Goal: Check status: Check status

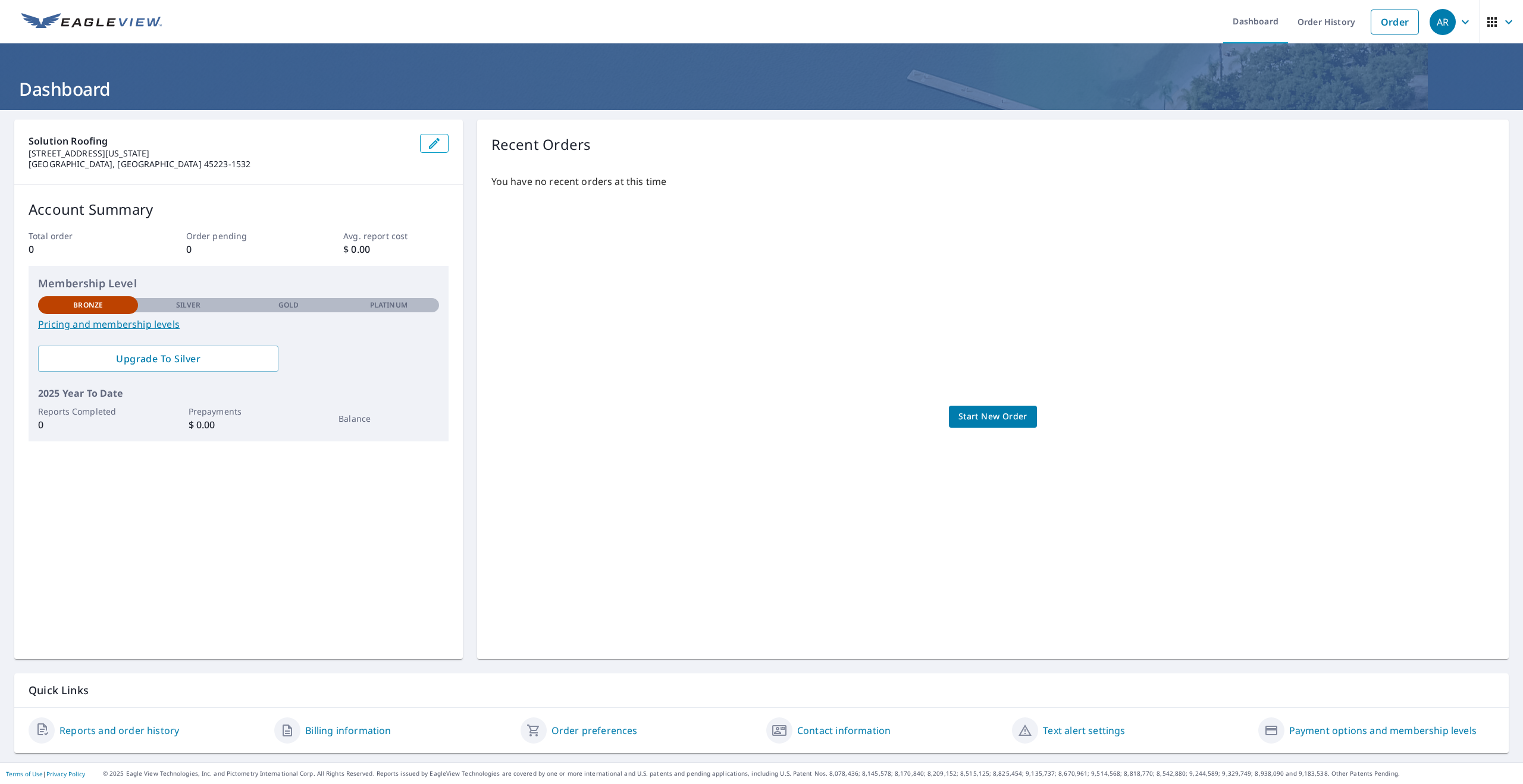
click at [132, 734] on link "Reports and order history" at bounding box center [119, 731] width 119 height 15
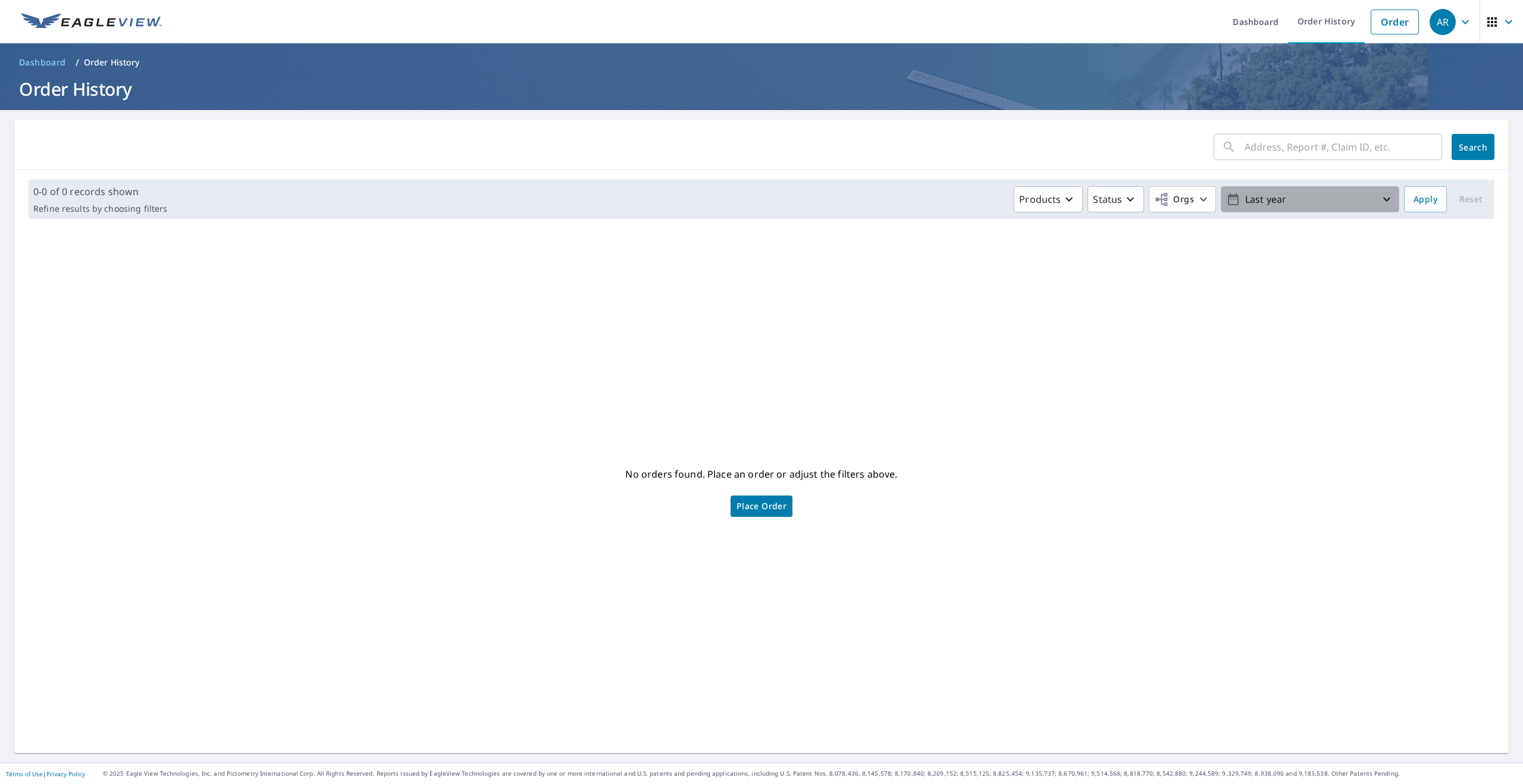
click at [1370, 195] on p "Last year" at bounding box center [1311, 199] width 140 height 21
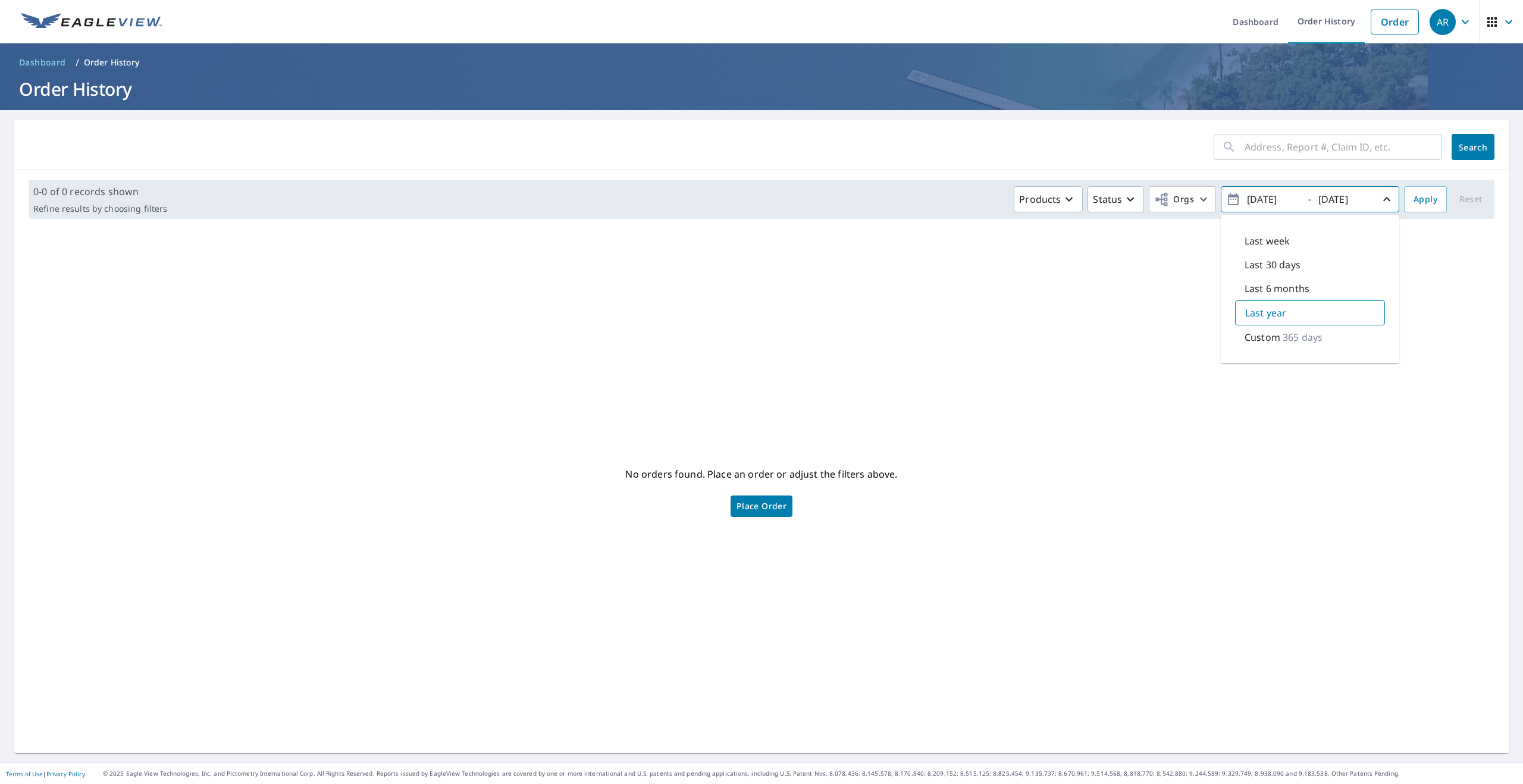
click at [1283, 340] on p "365 days" at bounding box center [1303, 338] width 39 height 15
click at [1283, 340] on p "365 days" at bounding box center [1303, 337] width 39 height 15
click at [1283, 337] on p "365 days" at bounding box center [1303, 337] width 39 height 15
click at [1352, 196] on input "[DATE]" at bounding box center [1344, 199] width 58 height 19
drag, startPoint x: 1292, startPoint y: 335, endPoint x: 1300, endPoint y: 305, distance: 31.0
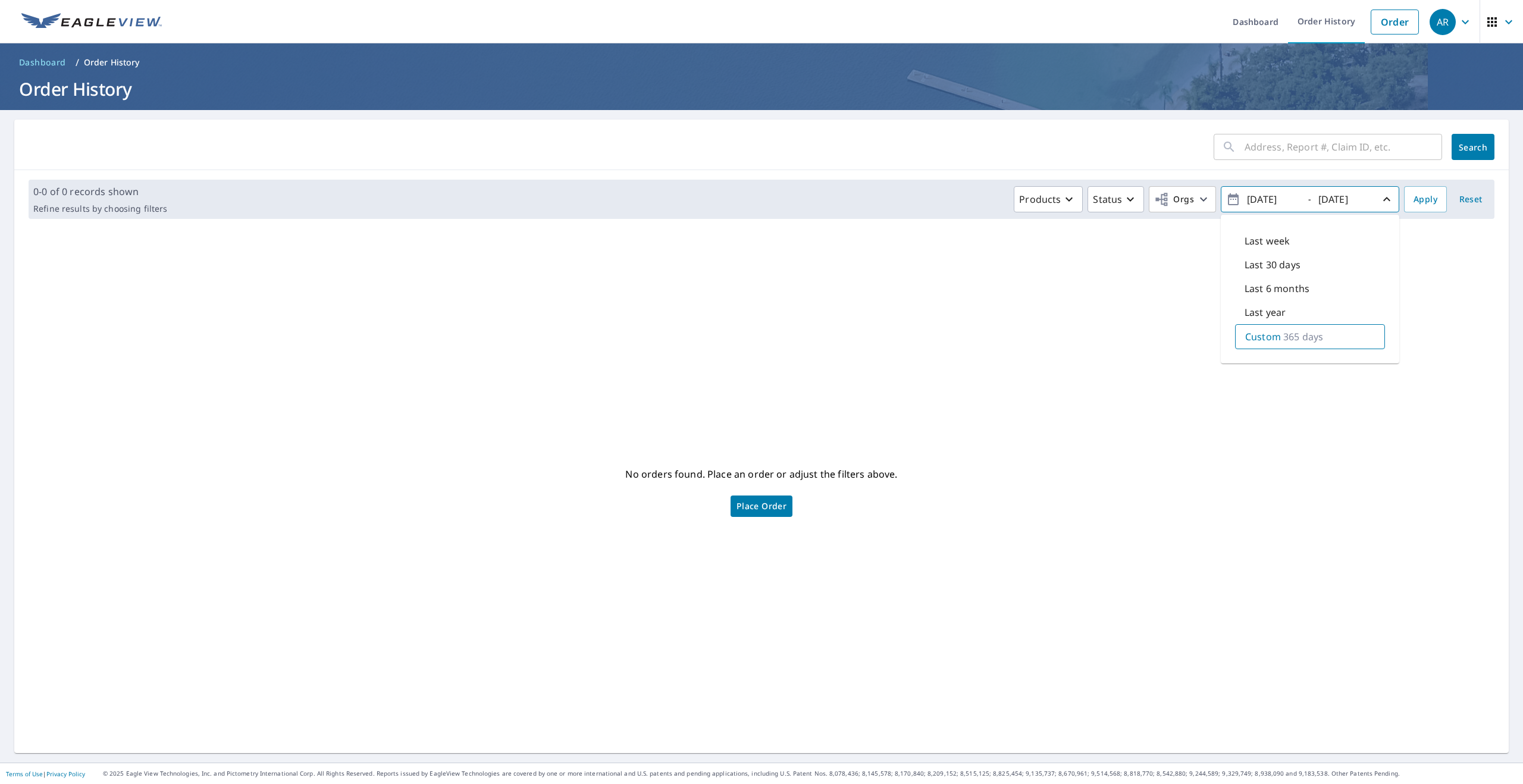
click at [1292, 336] on p "365 days" at bounding box center [1303, 337] width 39 height 15
click at [1245, 195] on input "[DATE]" at bounding box center [1272, 199] width 58 height 19
click at [1226, 198] on icon "button" at bounding box center [1234, 199] width 15 height 15
click at [1251, 196] on input "[DATE]" at bounding box center [1272, 199] width 58 height 19
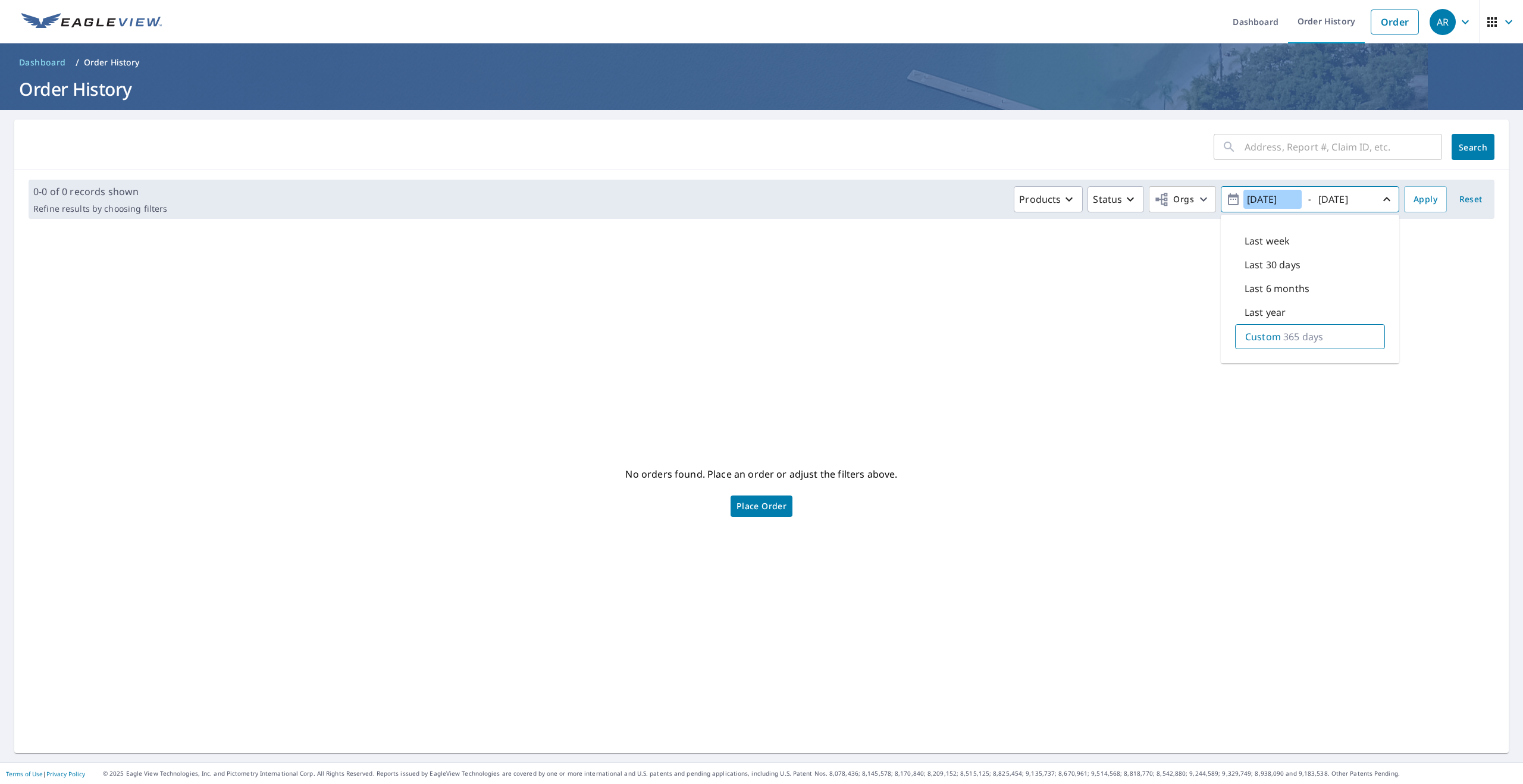
click at [1272, 199] on input "[DATE]" at bounding box center [1272, 199] width 58 height 19
click at [1255, 199] on input "[DATE]" at bounding box center [1272, 199] width 58 height 19
drag, startPoint x: 1257, startPoint y: 202, endPoint x: 1266, endPoint y: 204, distance: 9.2
click at [1266, 204] on input "[DATE]" at bounding box center [1272, 199] width 58 height 19
click at [1159, 263] on div "No orders found. Place an order or adjust the filters above. Place Order" at bounding box center [762, 490] width 1475 height 506
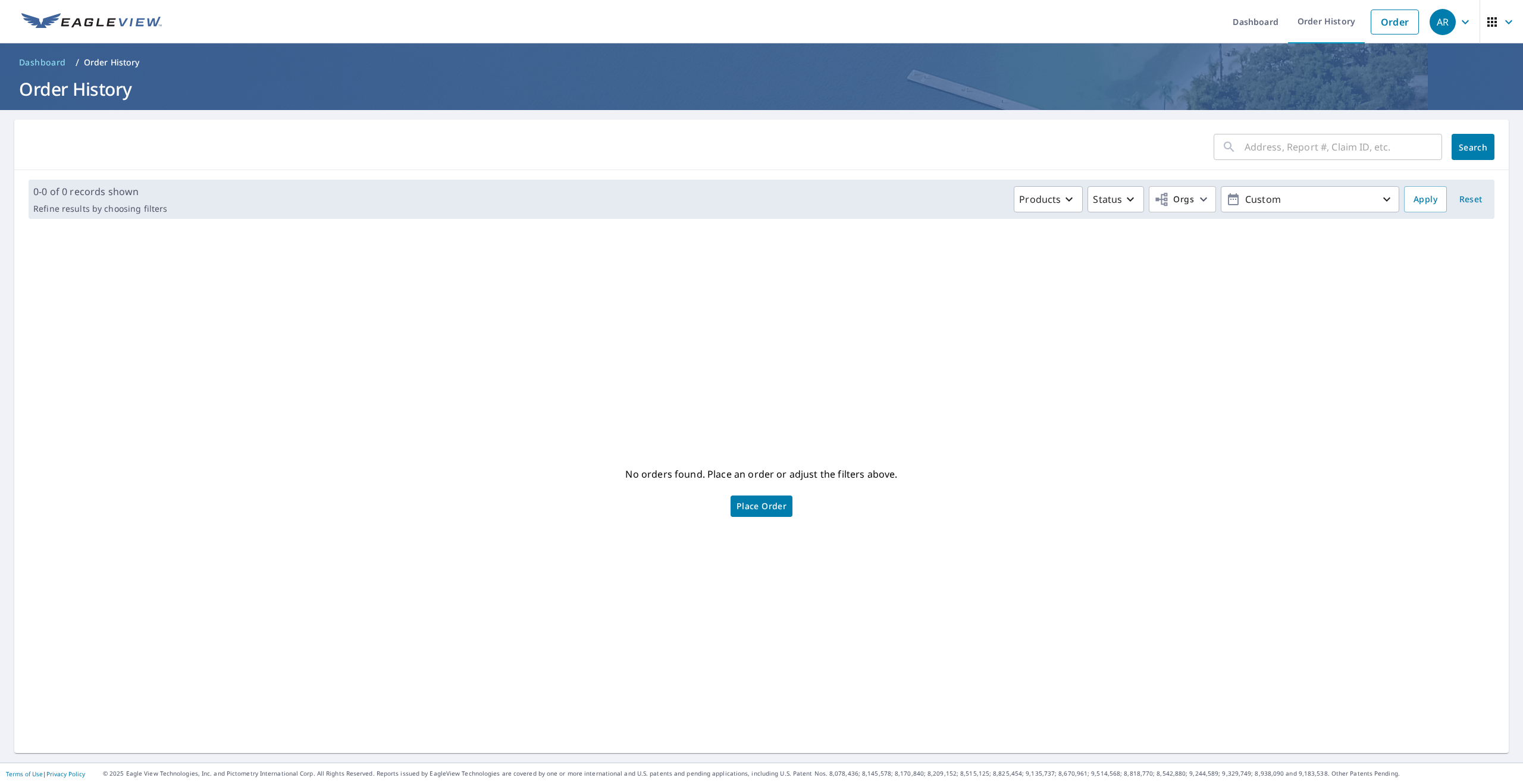
click at [45, 62] on span "Dashboard" at bounding box center [42, 62] width 47 height 12
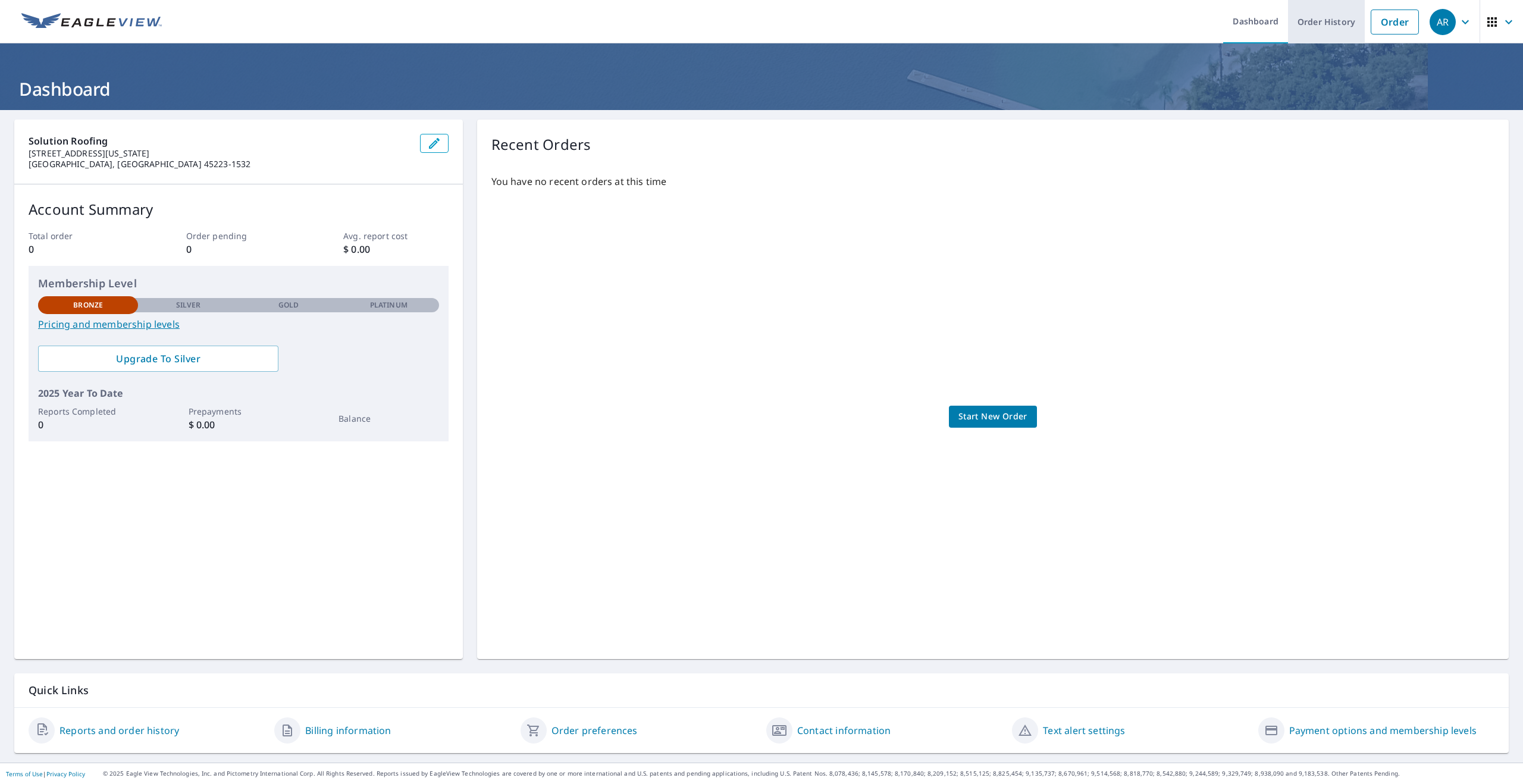
click at [1304, 26] on link "Order History" at bounding box center [1326, 21] width 77 height 43
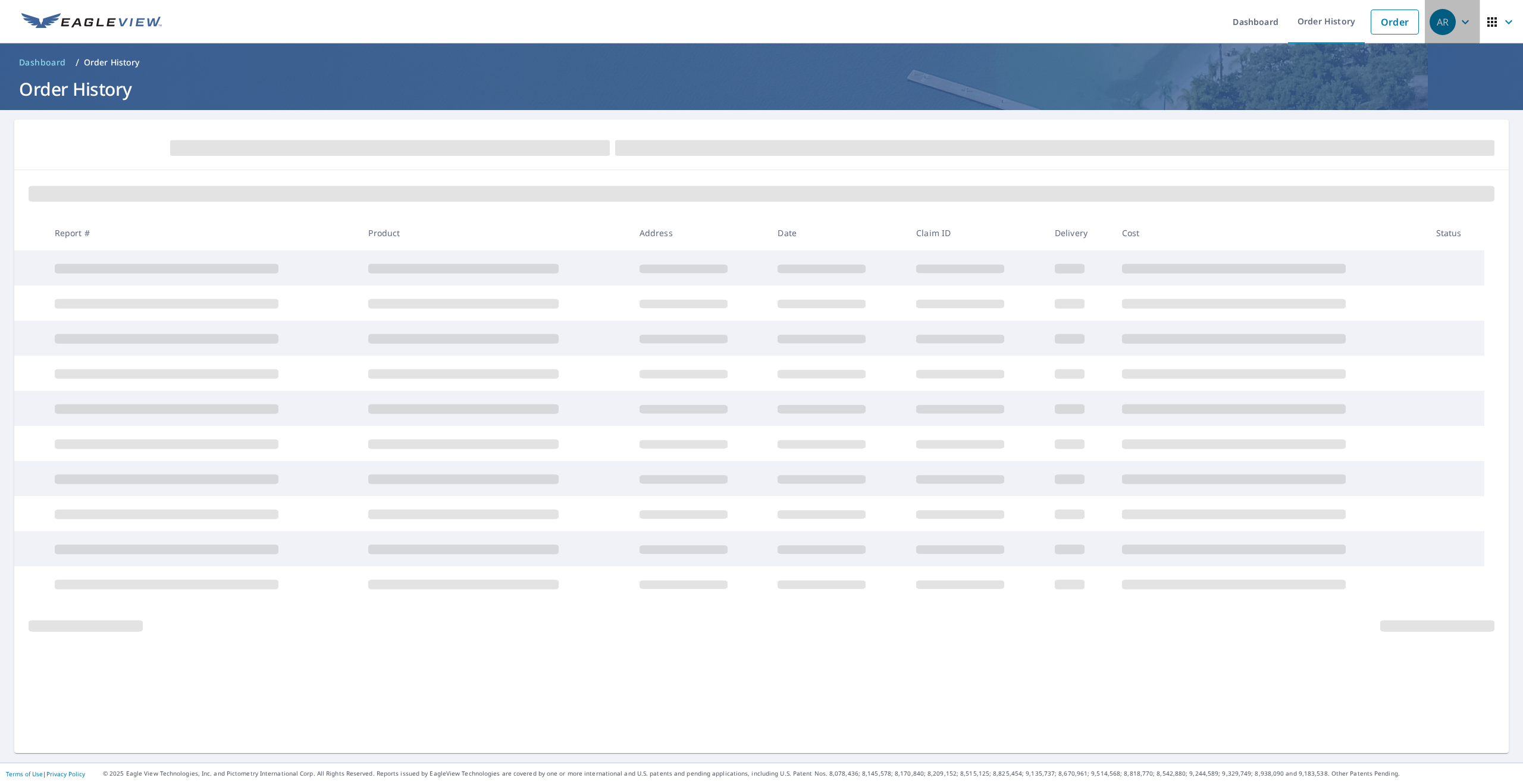
click at [1462, 23] on icon "button" at bounding box center [1466, 22] width 15 height 15
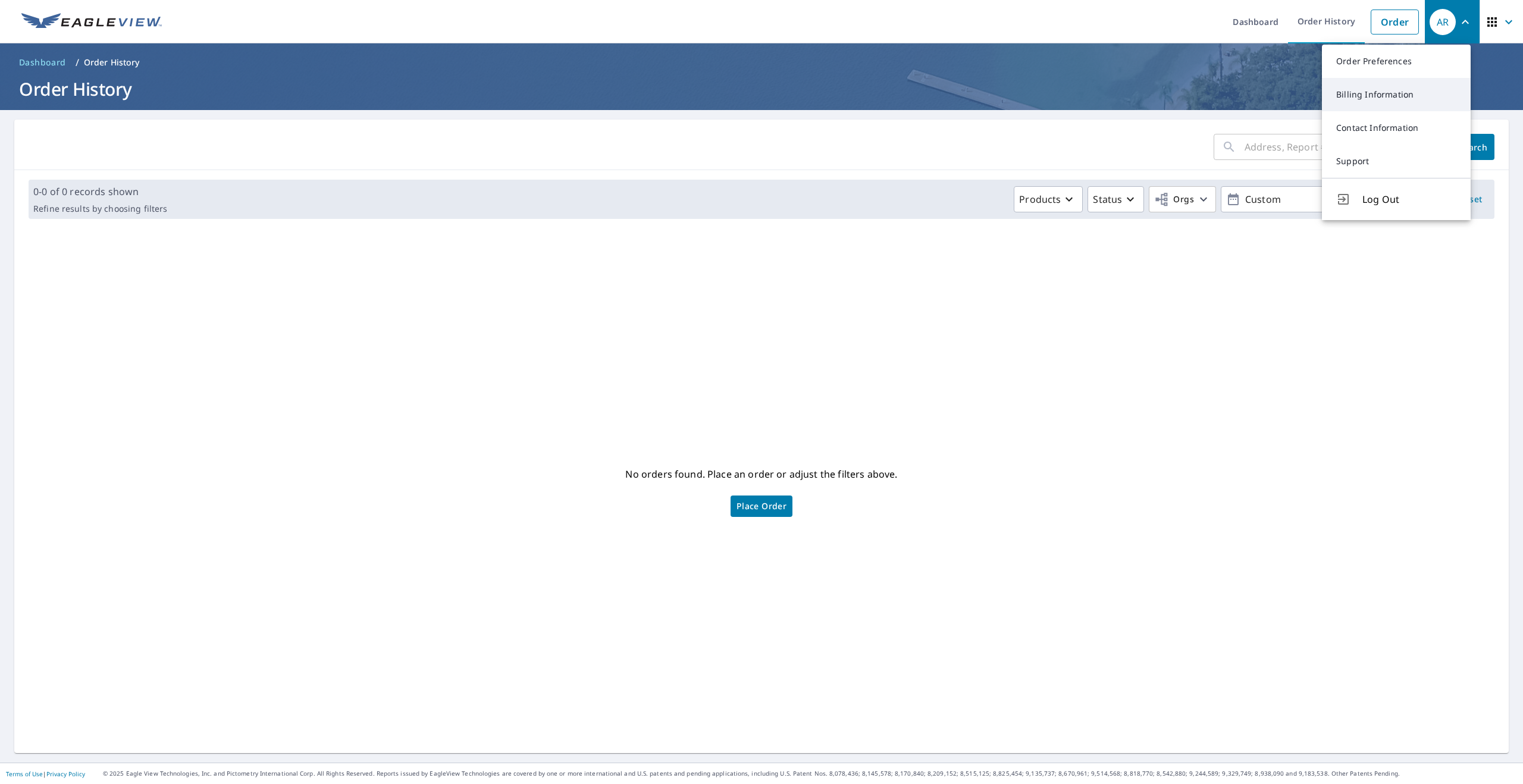
click at [1376, 93] on link "Billing Information" at bounding box center [1396, 95] width 149 height 33
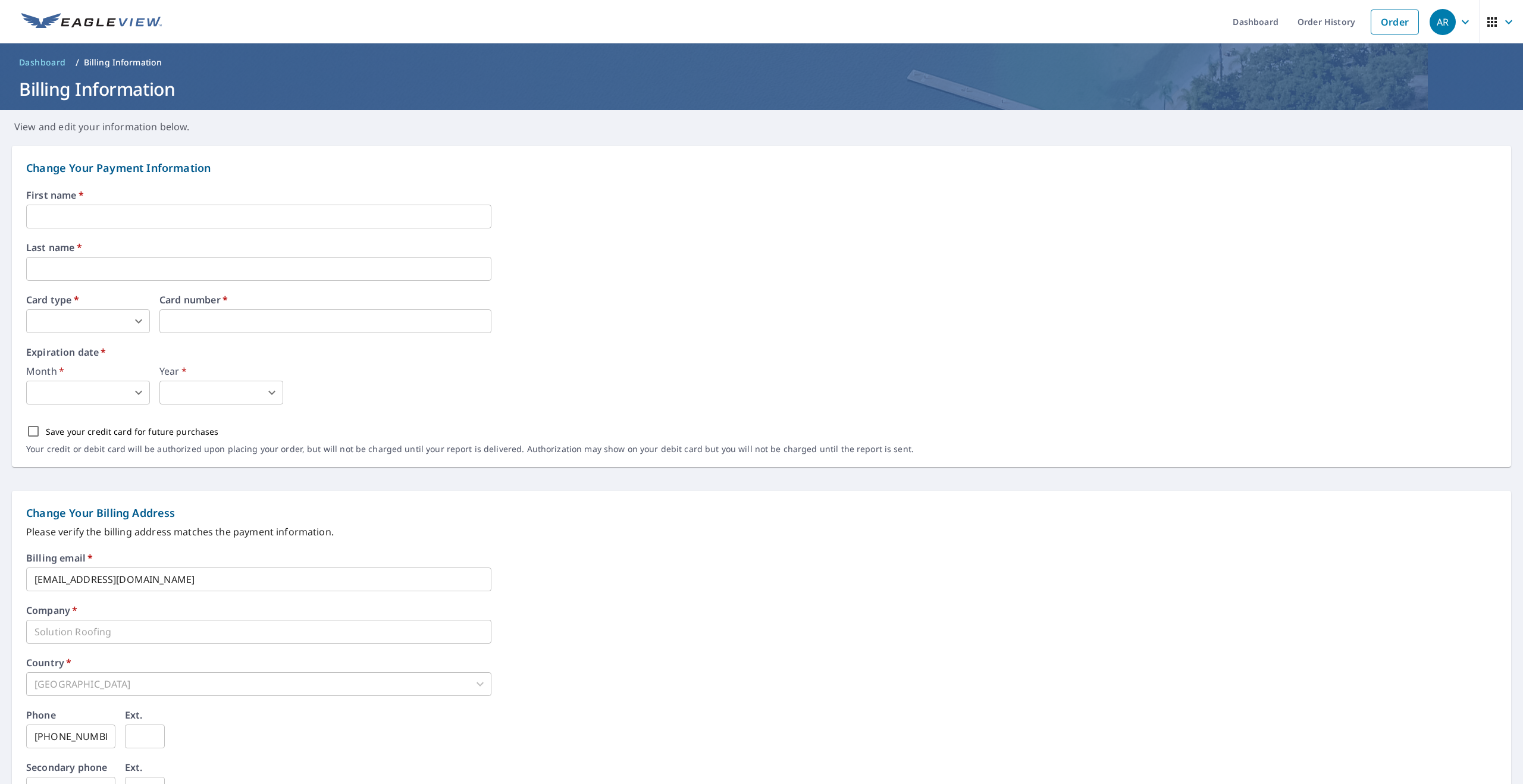
click at [39, 66] on span "Dashboard" at bounding box center [42, 62] width 47 height 12
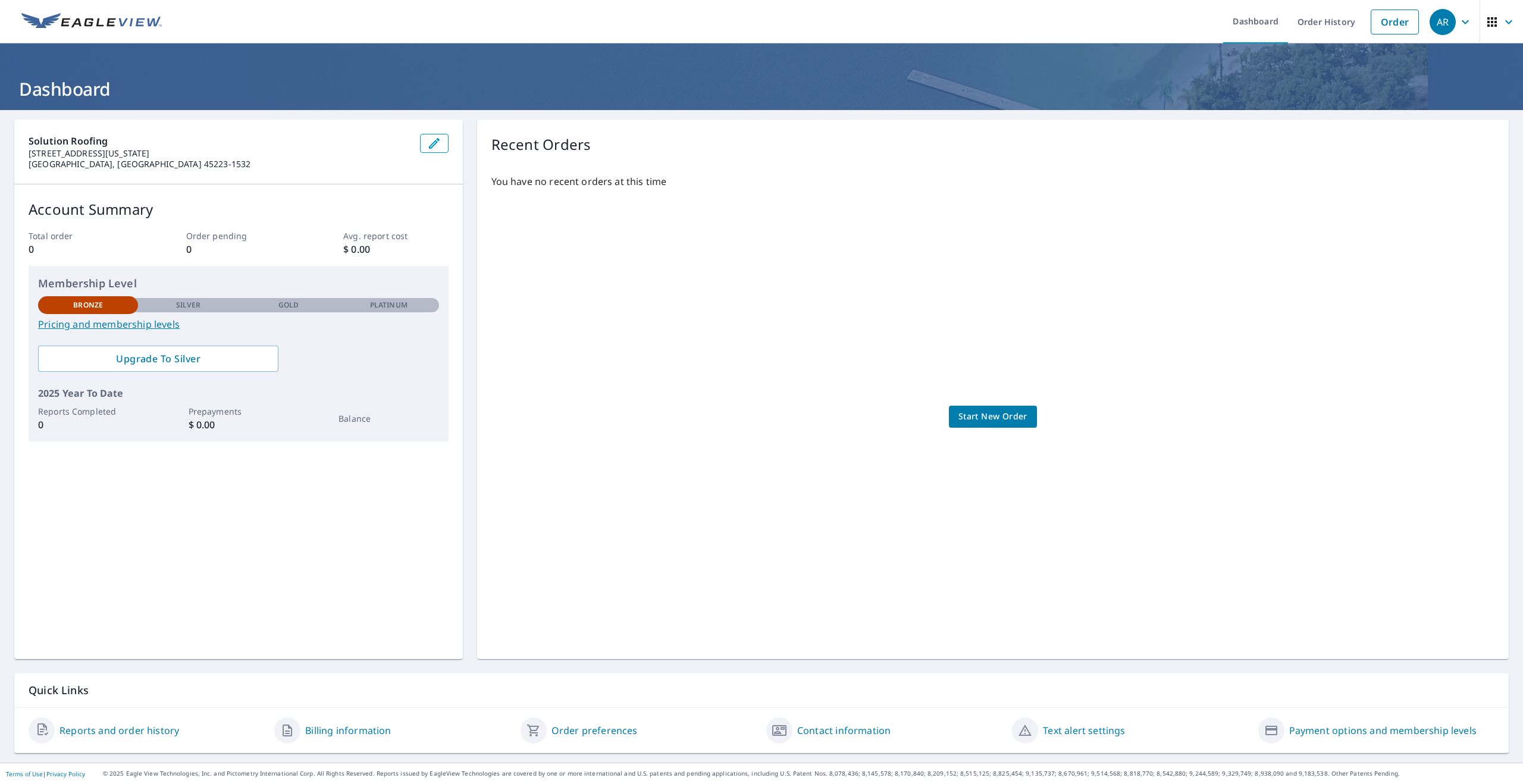
click at [339, 730] on link "Billing information" at bounding box center [347, 731] width 85 height 15
